Goal: Transaction & Acquisition: Subscribe to service/newsletter

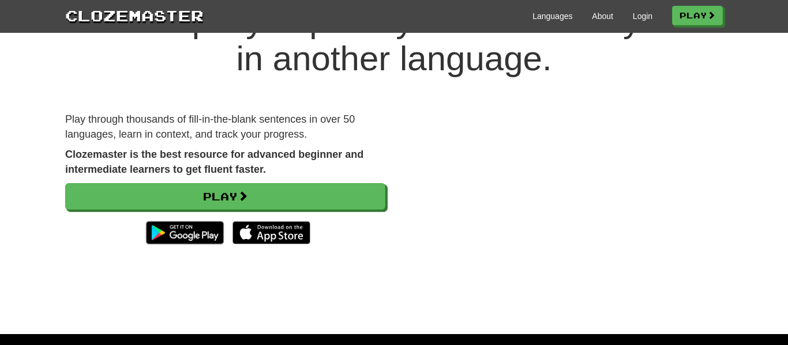
scroll to position [70, 0]
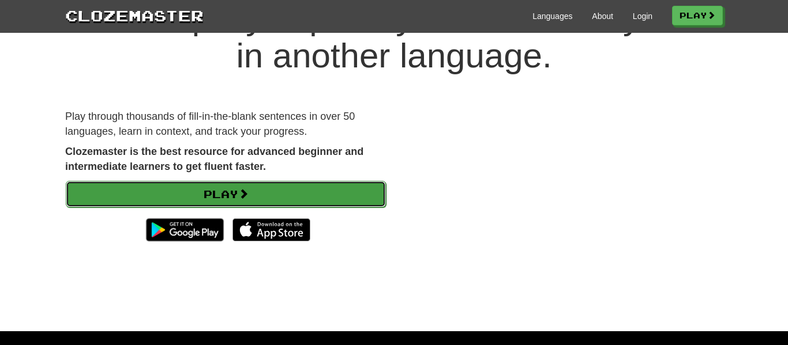
click at [316, 190] on link "Play" at bounding box center [226, 194] width 320 height 27
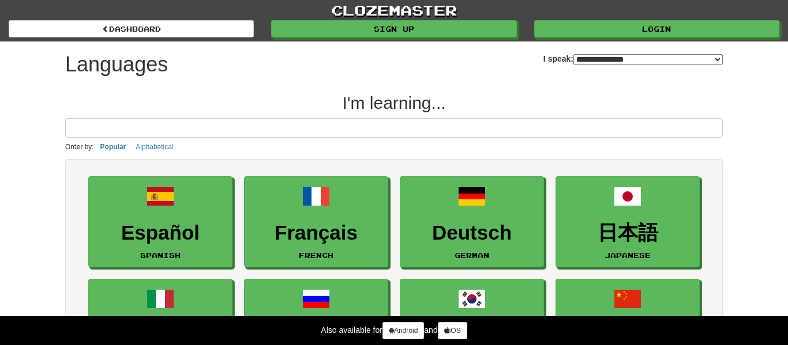
select select "*******"
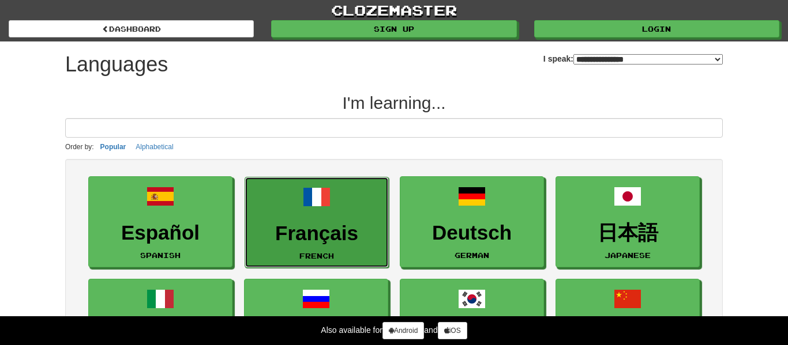
click at [280, 233] on h3 "Français" at bounding box center [316, 234] width 131 height 22
